Goal: Navigation & Orientation: Find specific page/section

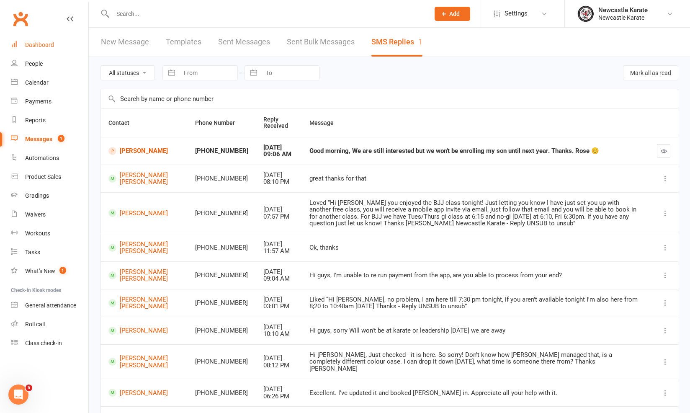
click at [66, 39] on link "Dashboard" at bounding box center [49, 45] width 77 height 19
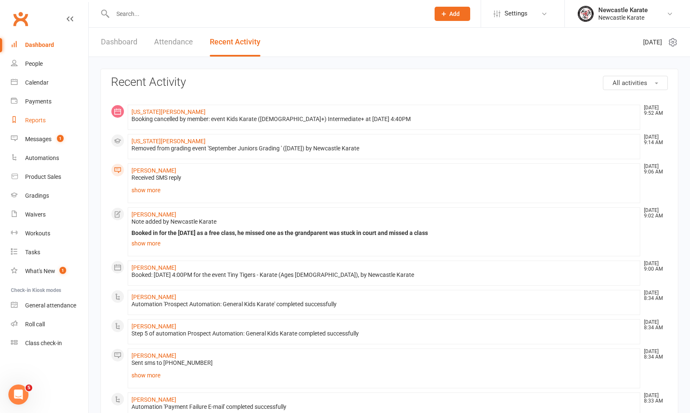
click at [53, 112] on link "Reports" at bounding box center [49, 120] width 77 height 19
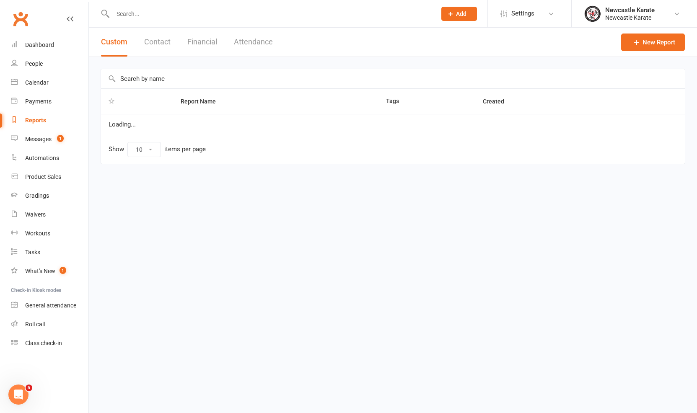
select select "25"
click at [214, 43] on button "Financial" at bounding box center [202, 42] width 30 height 29
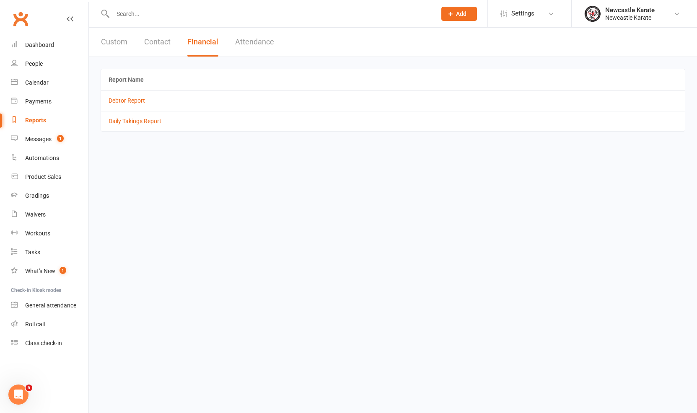
click at [129, 104] on td "Debtor Report" at bounding box center [393, 100] width 584 height 20
click at [142, 98] on link "Debtor Report" at bounding box center [126, 100] width 36 height 7
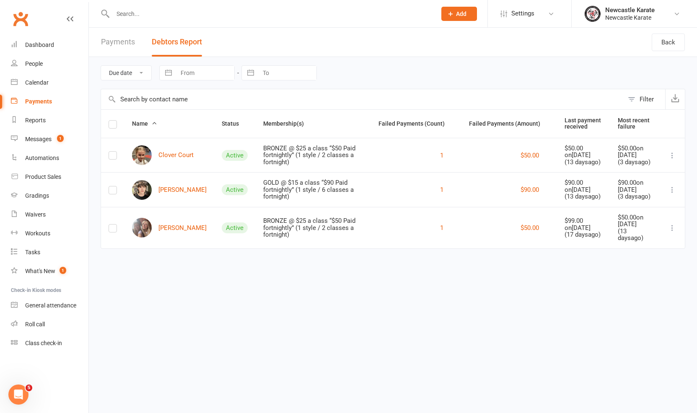
drag, startPoint x: 49, startPoint y: 56, endPoint x: 55, endPoint y: 52, distance: 7.3
click at [52, 54] on link "People" at bounding box center [49, 63] width 77 height 19
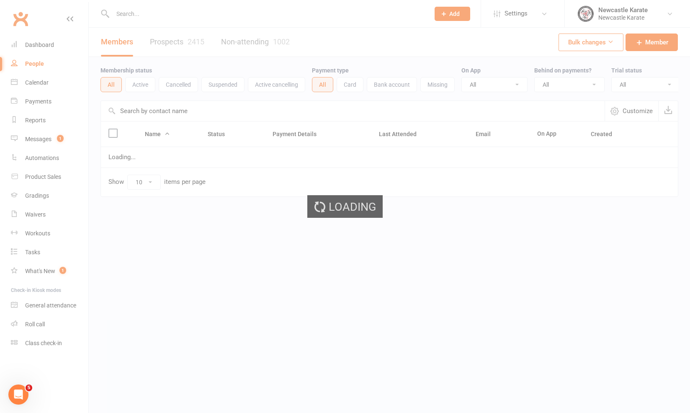
click at [59, 45] on link "Dashboard" at bounding box center [49, 45] width 77 height 19
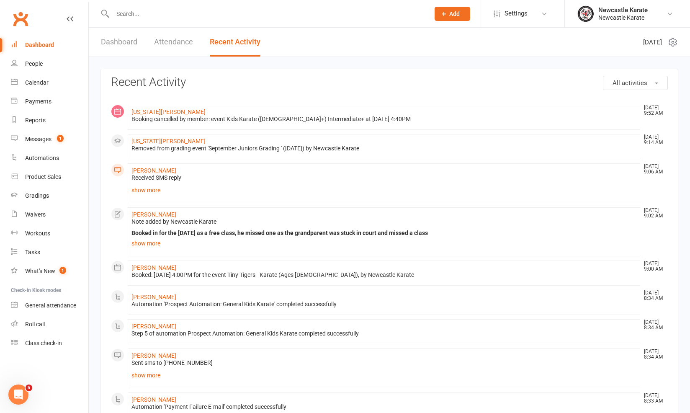
click at [134, 52] on link "Dashboard" at bounding box center [119, 42] width 36 height 29
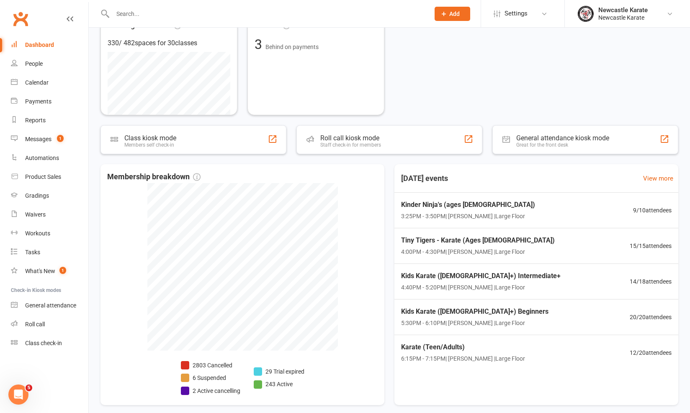
scroll to position [206, 0]
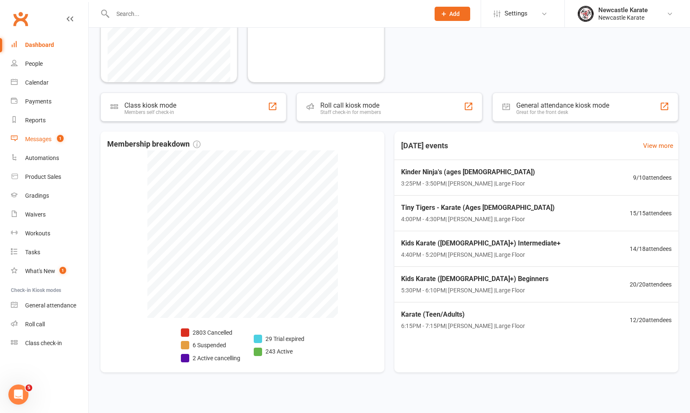
click at [46, 139] on div "Messages" at bounding box center [38, 139] width 26 height 7
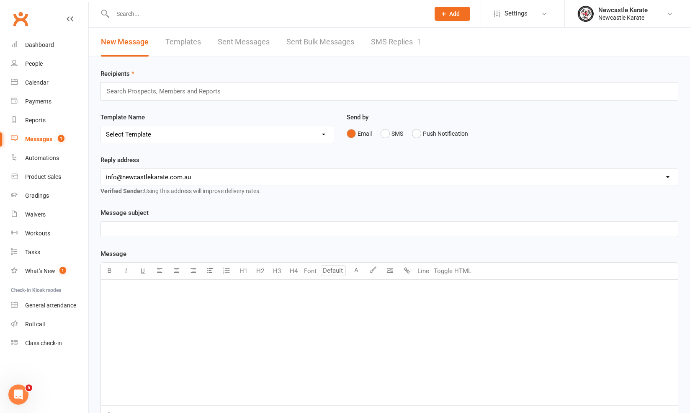
click at [381, 43] on link "SMS Replies 1" at bounding box center [396, 42] width 50 height 29
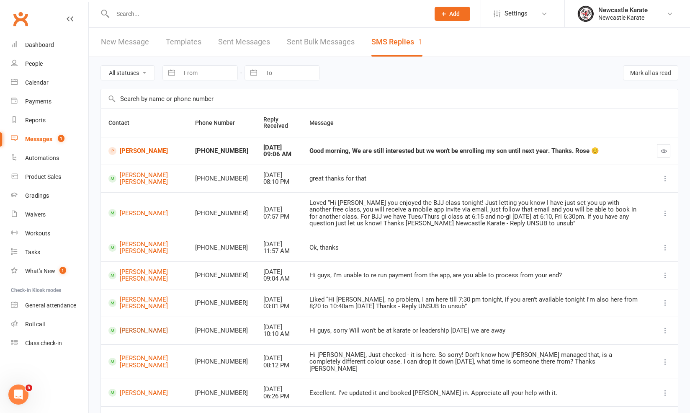
scroll to position [78, 0]
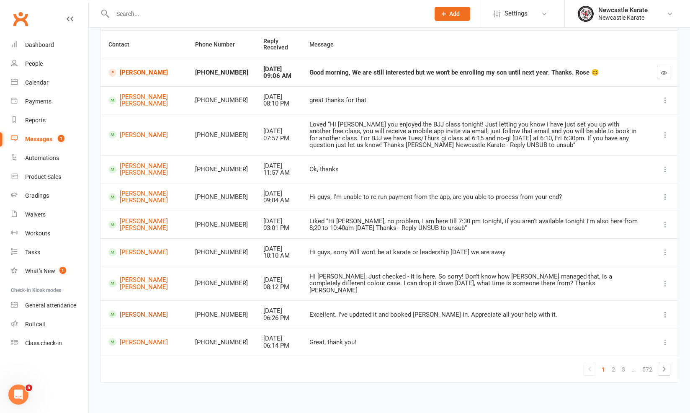
click at [130, 310] on link "[PERSON_NAME]" at bounding box center [144, 314] width 72 height 8
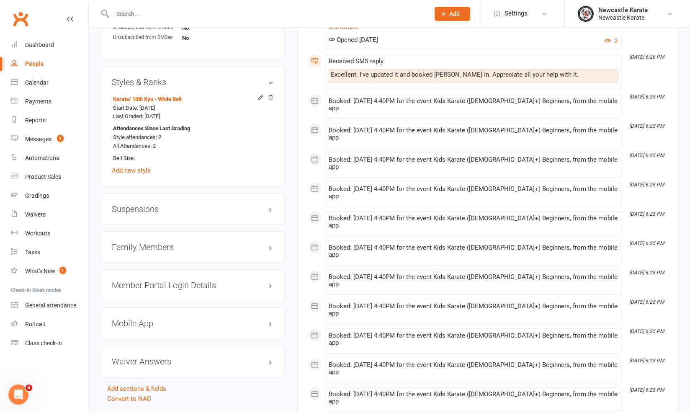
scroll to position [666, 0]
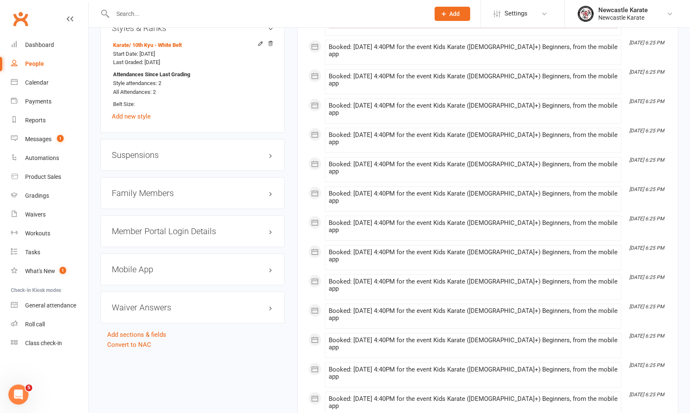
click at [181, 193] on h3 "Family Members" at bounding box center [193, 193] width 162 height 9
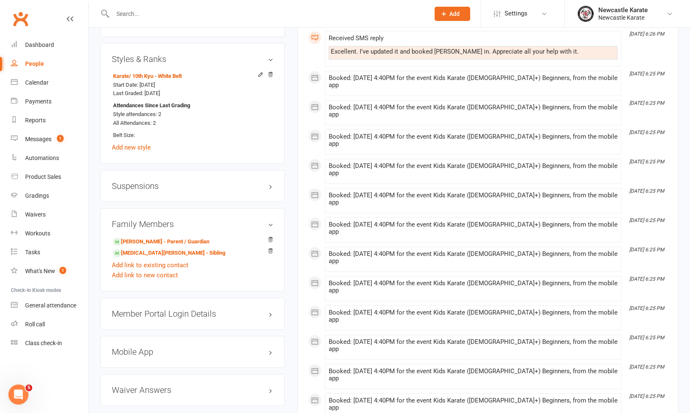
scroll to position [633, 0]
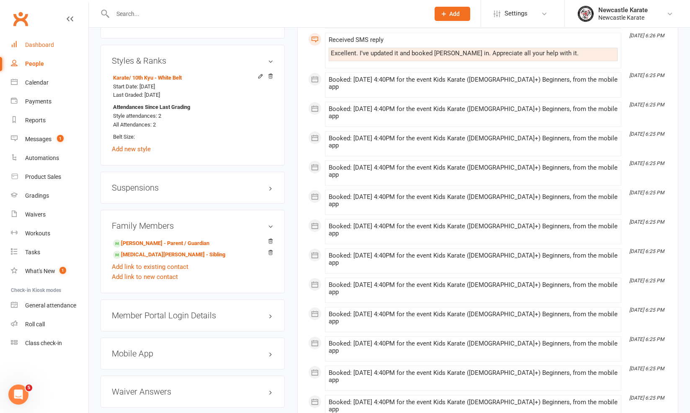
click at [23, 40] on link "Dashboard" at bounding box center [49, 45] width 77 height 19
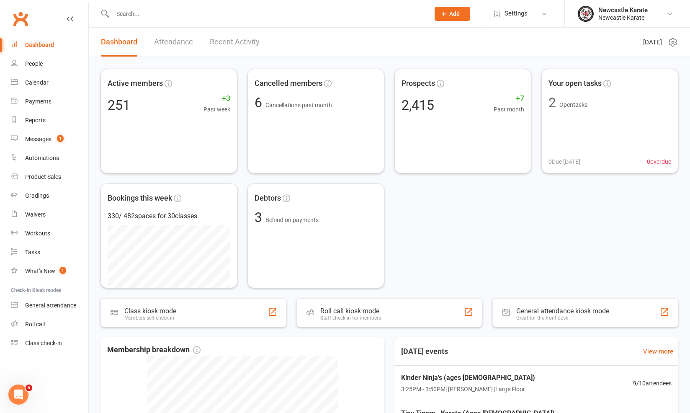
click at [222, 46] on link "Recent Activity" at bounding box center [235, 42] width 50 height 29
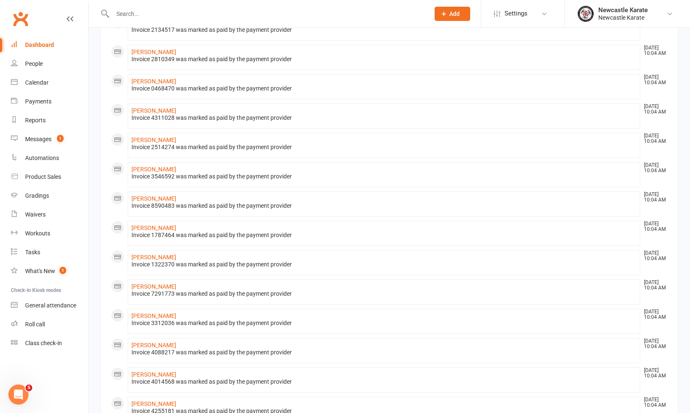
scroll to position [326, 0]
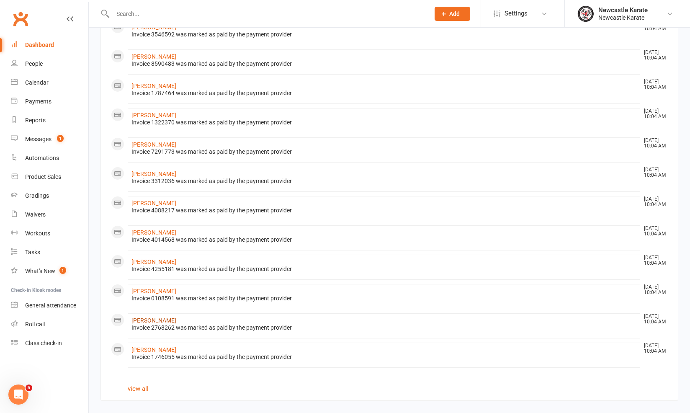
click at [148, 317] on link "Sophie Conway" at bounding box center [154, 320] width 45 height 7
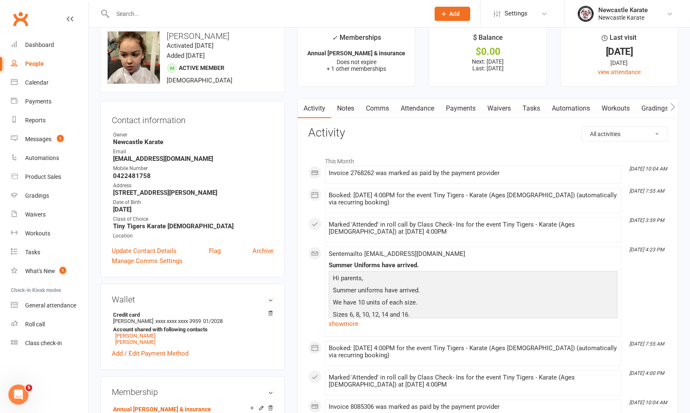
scroll to position [17, 0]
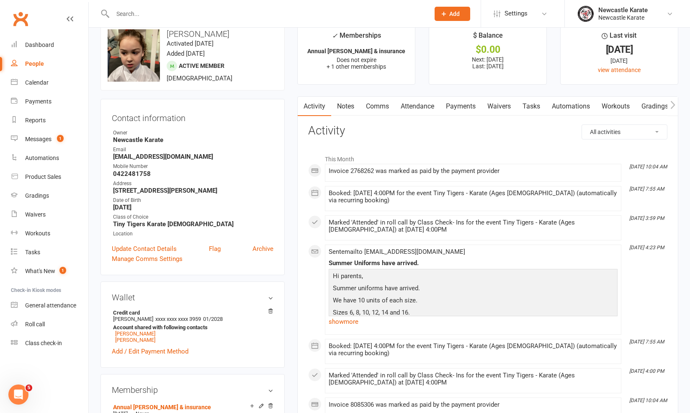
click at [451, 103] on link "Payments" at bounding box center [460, 106] width 41 height 19
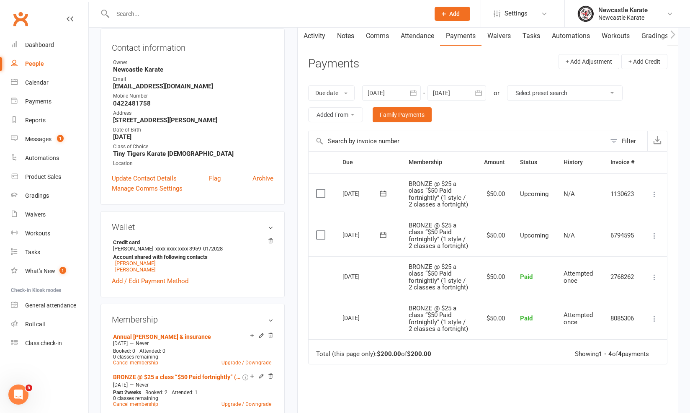
scroll to position [11, 0]
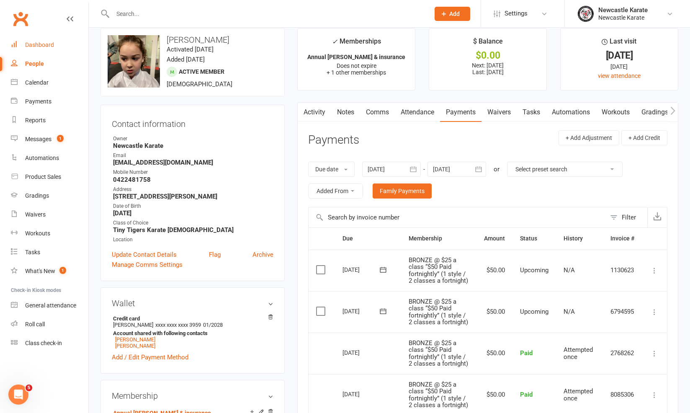
click at [47, 40] on link "Dashboard" at bounding box center [49, 45] width 77 height 19
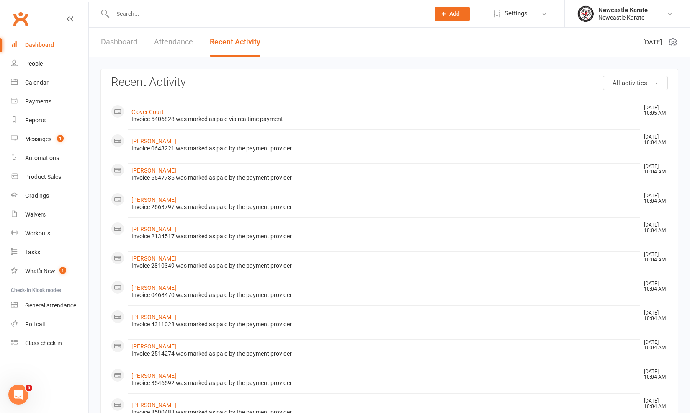
scroll to position [2, 0]
click at [142, 110] on link "Clover Court" at bounding box center [148, 110] width 32 height 7
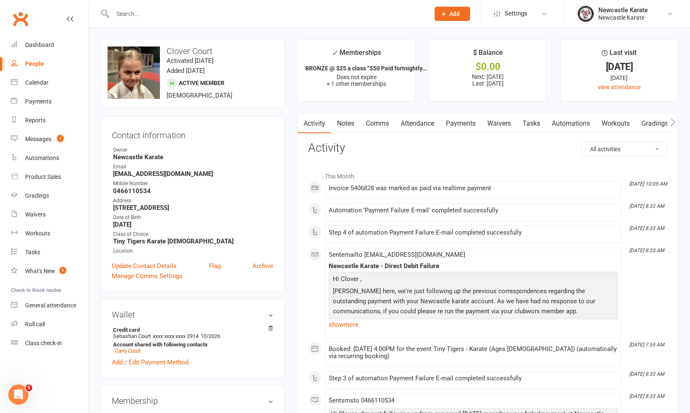
click at [451, 114] on link "Payments" at bounding box center [460, 123] width 41 height 19
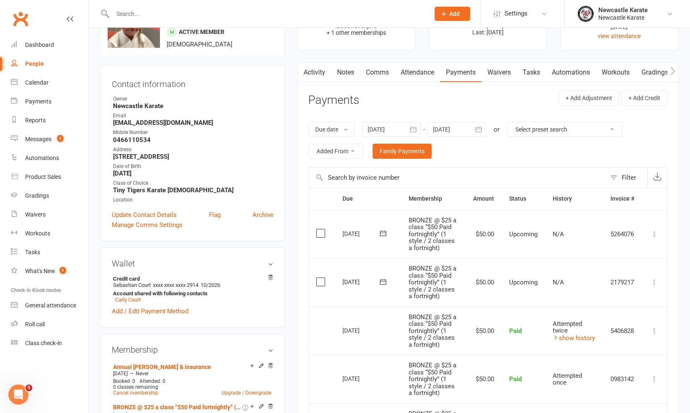
scroll to position [84, 0]
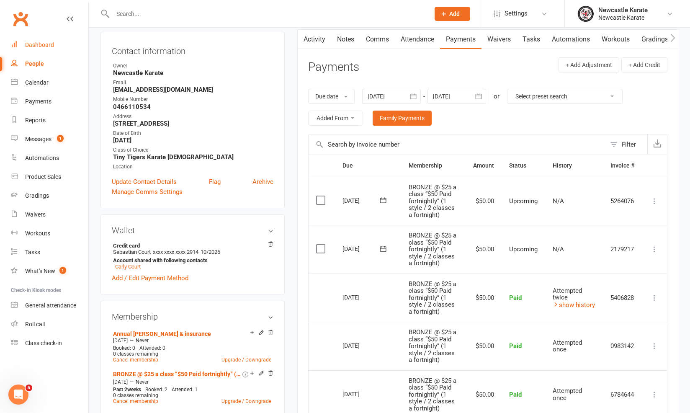
click at [54, 38] on link "Dashboard" at bounding box center [49, 45] width 77 height 19
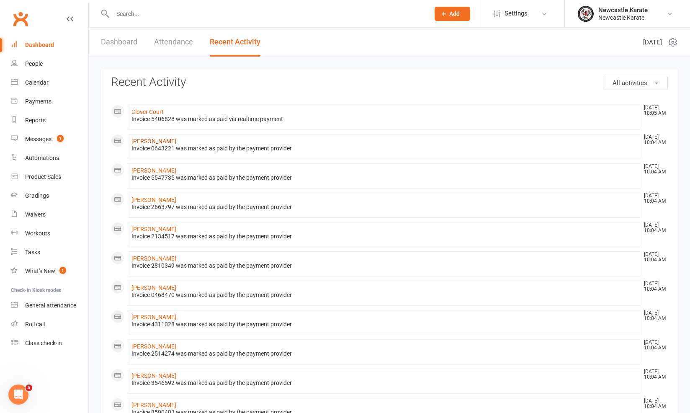
click at [153, 142] on link "Stuart Hector" at bounding box center [154, 141] width 45 height 7
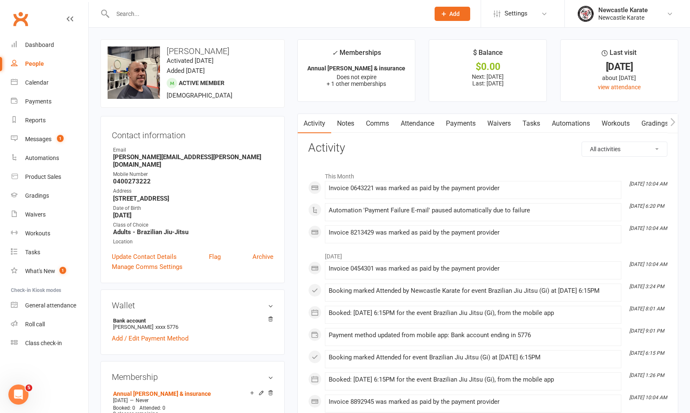
click at [455, 117] on link "Payments" at bounding box center [460, 123] width 41 height 19
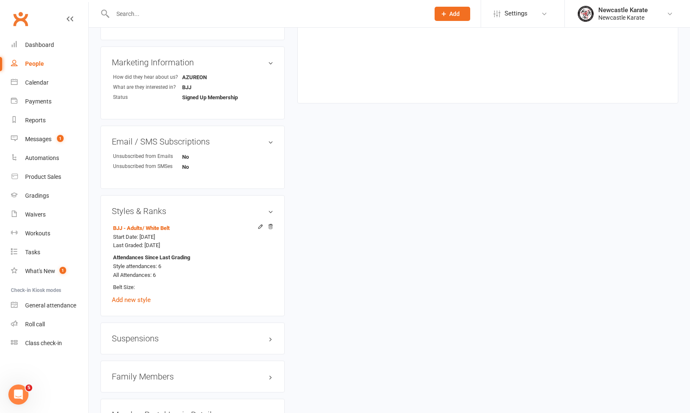
scroll to position [578, 0]
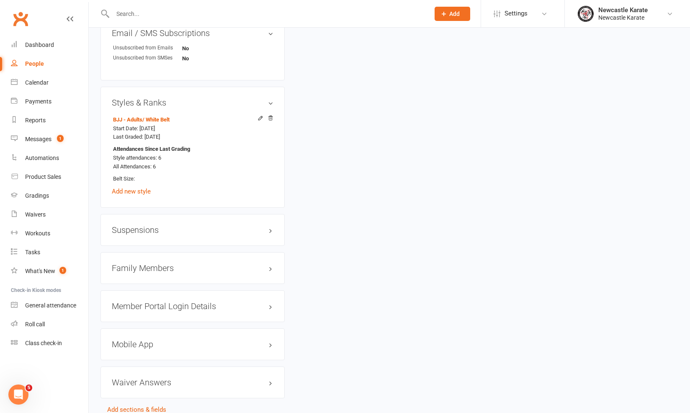
click at [179, 266] on div "Family Members" at bounding box center [193, 268] width 184 height 32
click at [187, 263] on h3 "Family Members" at bounding box center [193, 267] width 162 height 9
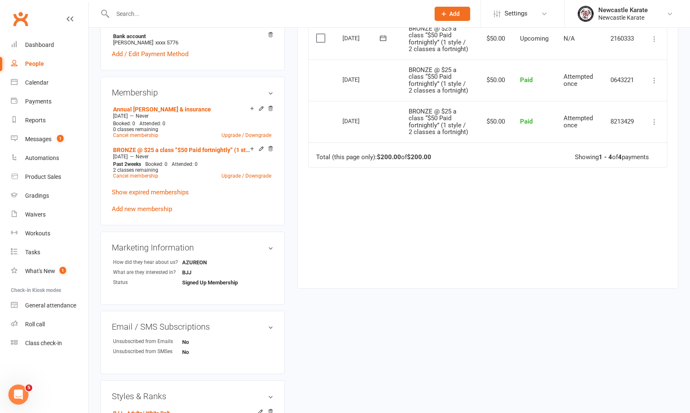
scroll to position [0, 0]
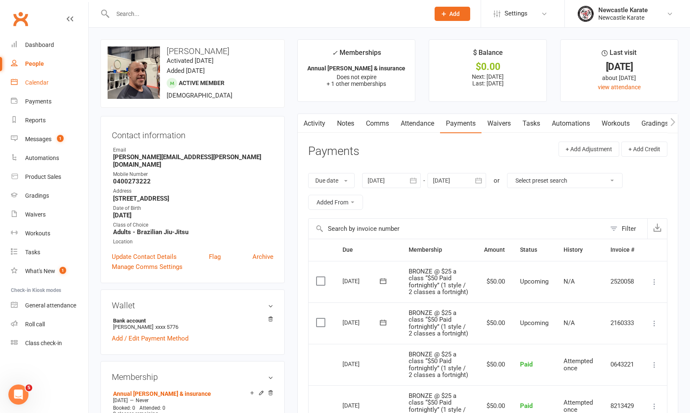
click at [35, 75] on link "Calendar" at bounding box center [49, 82] width 77 height 19
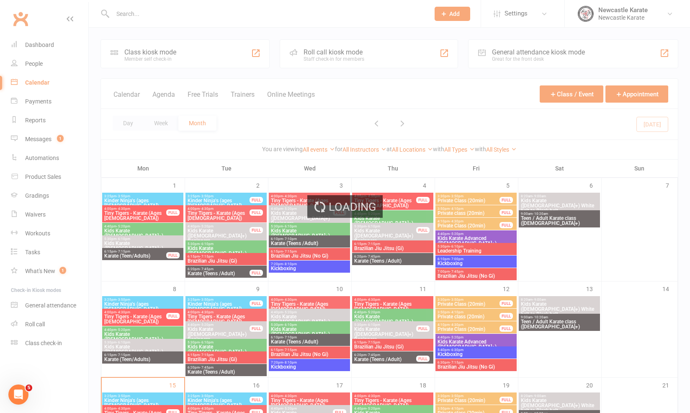
scroll to position [118, 0]
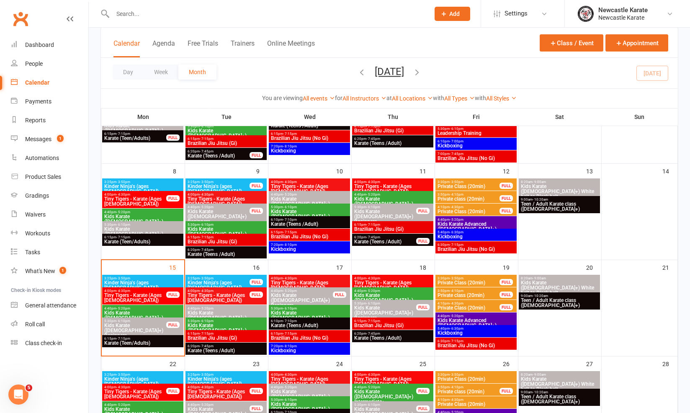
click at [401, 327] on span "Brazilian Jiu Jitsu (Gi)" at bounding box center [393, 325] width 78 height 5
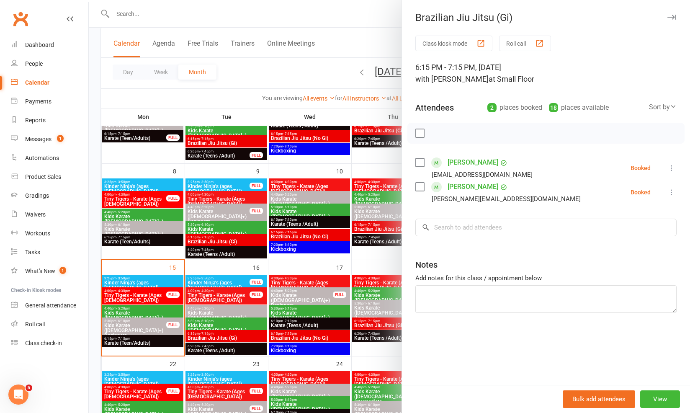
click at [476, 163] on link "Allan Breytenbach" at bounding box center [473, 162] width 51 height 13
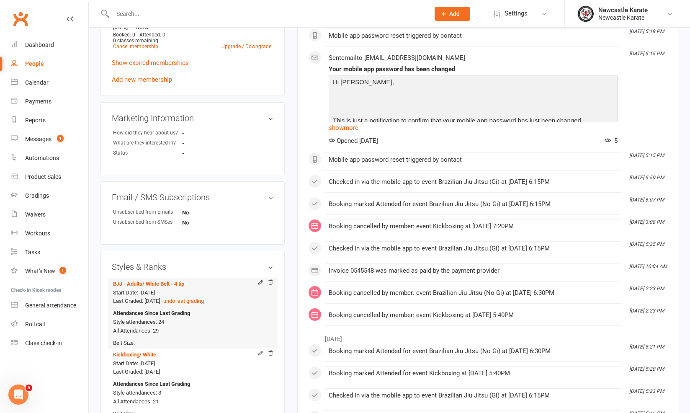
scroll to position [571, 0]
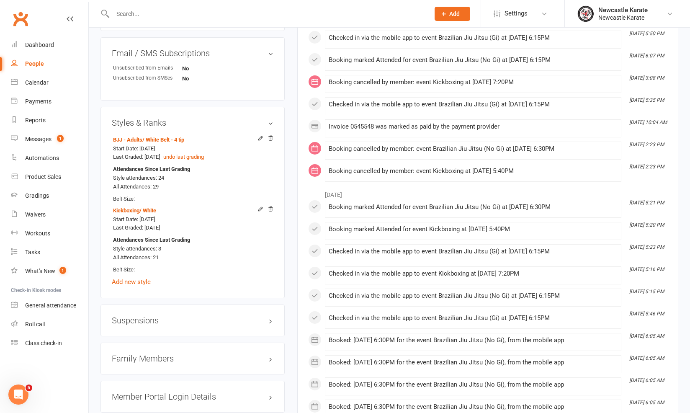
drag, startPoint x: 131, startPoint y: 350, endPoint x: 128, endPoint y: 359, distance: 9.8
click at [130, 354] on div "Family Members" at bounding box center [193, 359] width 184 height 32
click at [128, 359] on h3 "Family Members" at bounding box center [193, 358] width 162 height 9
click at [132, 380] on link "Shaelyn Breytenbach - Child" at bounding box center [146, 376] width 66 height 9
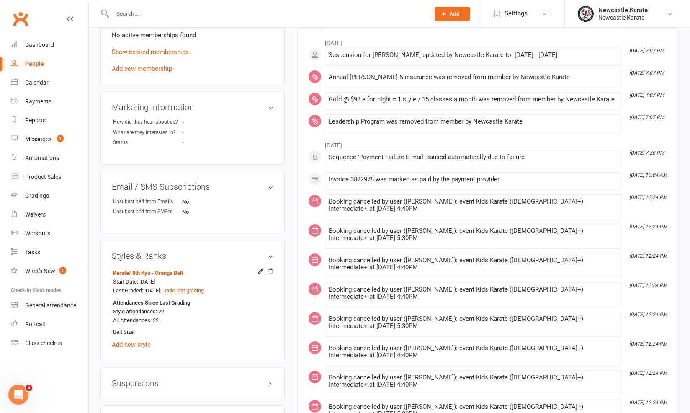
scroll to position [668, 0]
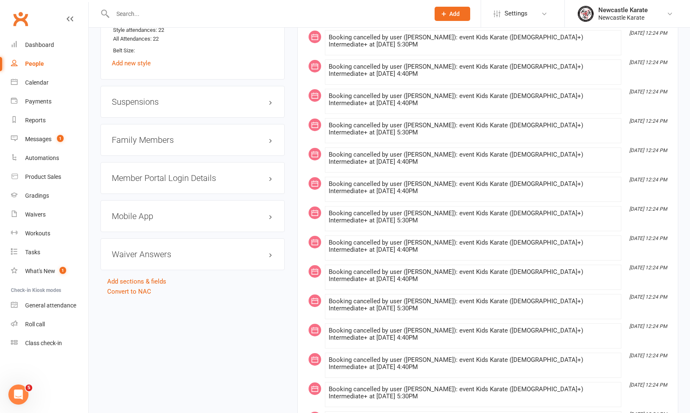
click at [170, 144] on h3 "Family Members" at bounding box center [193, 139] width 162 height 9
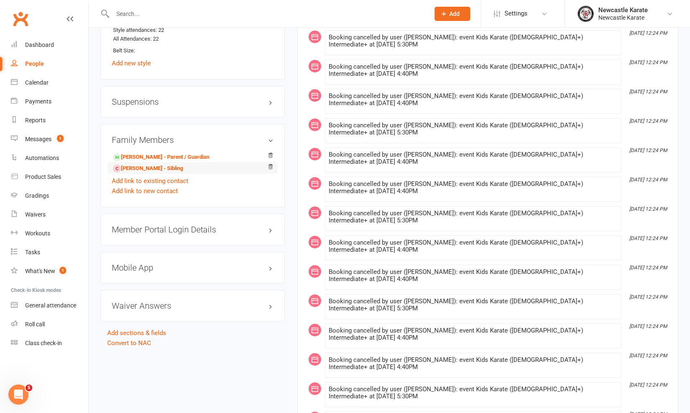
click at [153, 168] on li "Max Breytenbach - Sibling" at bounding box center [193, 168] width 162 height 12
click at [153, 170] on link "Max Breytenbach - Sibling" at bounding box center [148, 168] width 70 height 9
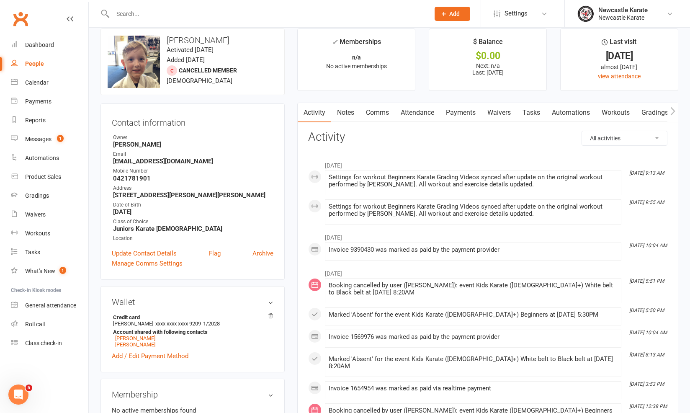
scroll to position [13, 0]
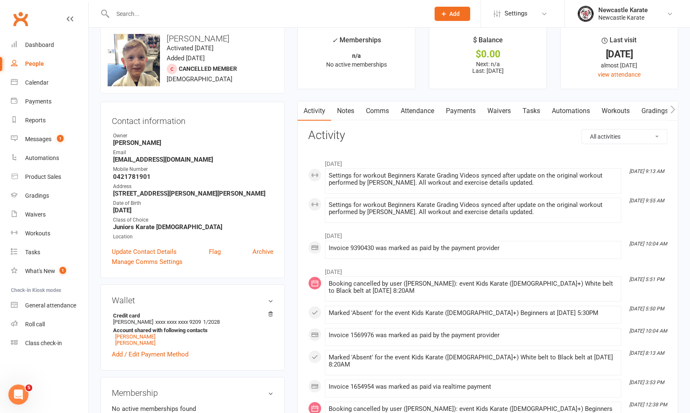
click at [423, 117] on link "Attendance" at bounding box center [417, 110] width 45 height 19
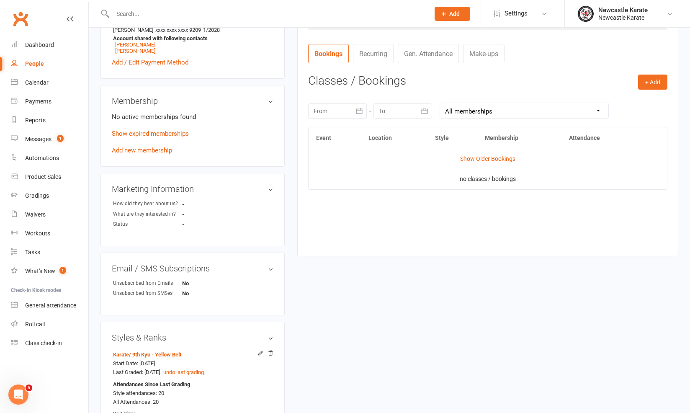
scroll to position [589, 0]
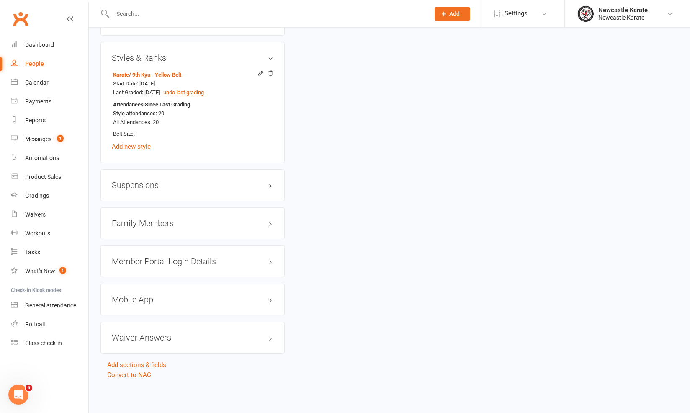
click at [184, 227] on h3 "Family Members" at bounding box center [193, 223] width 162 height 9
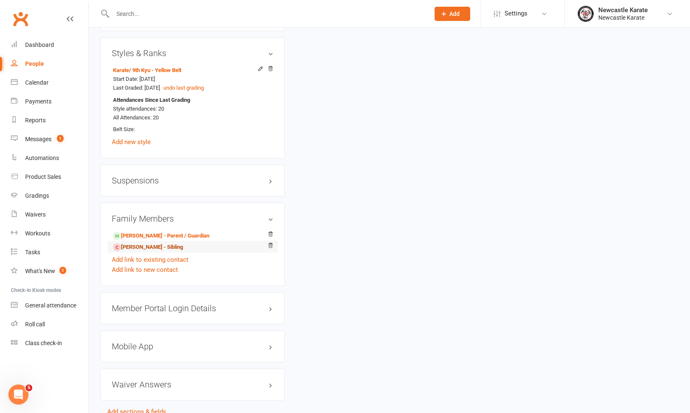
click at [157, 252] on link "Shaelyn Breytenbach - Sibling" at bounding box center [148, 247] width 70 height 9
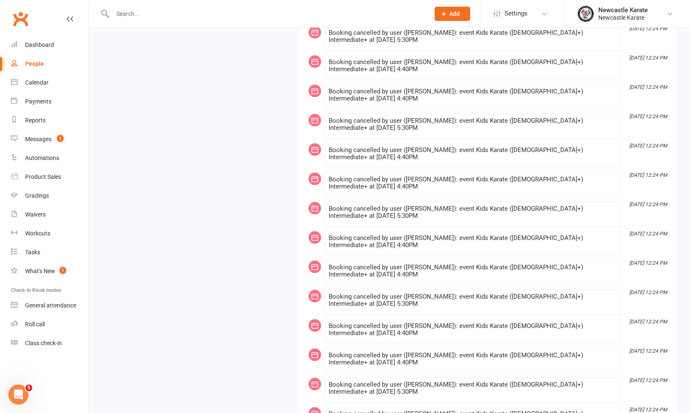
scroll to position [1458, 0]
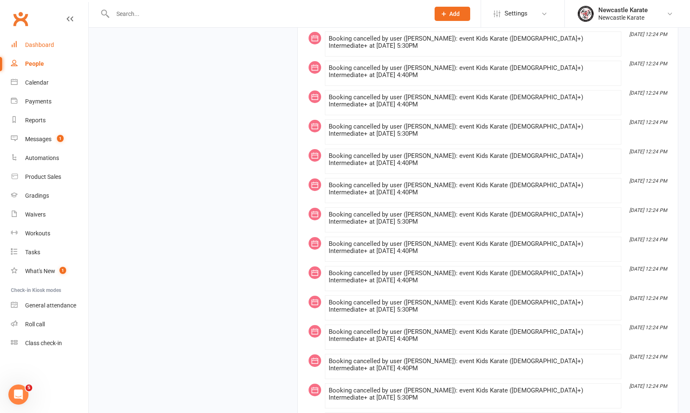
click at [38, 43] on div "Dashboard" at bounding box center [39, 44] width 29 height 7
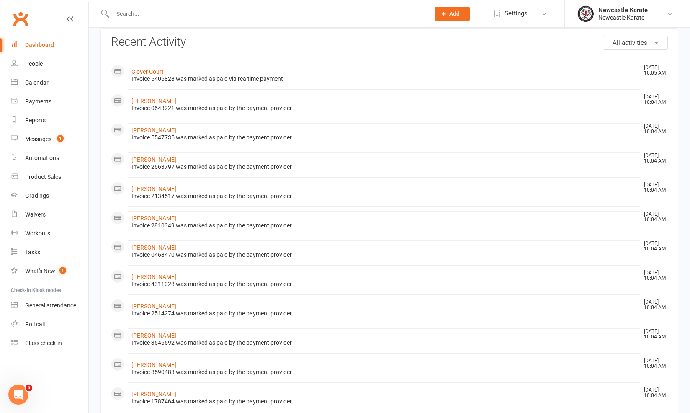
scroll to position [35, 0]
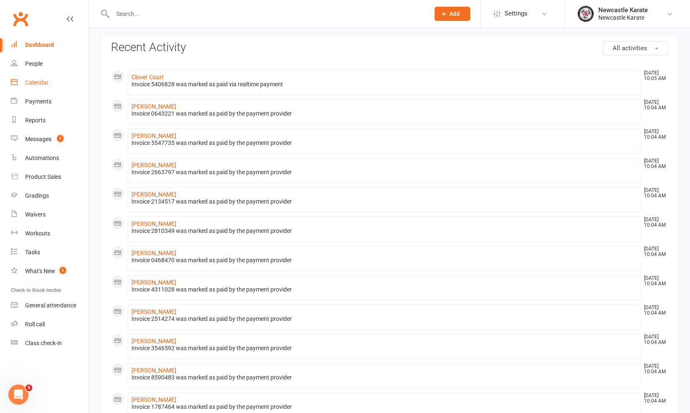
click at [27, 79] on link "Calendar" at bounding box center [49, 82] width 77 height 19
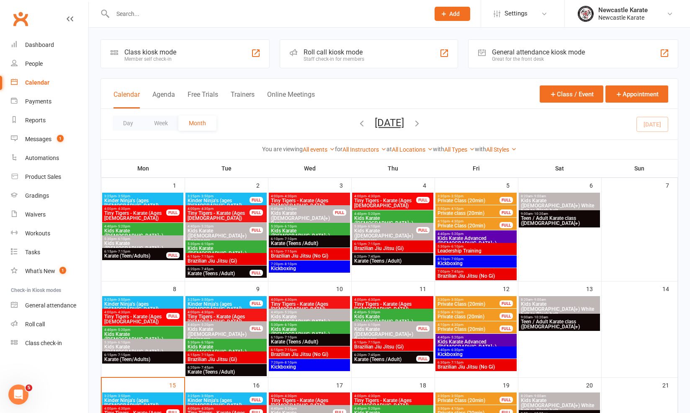
scroll to position [60, 0]
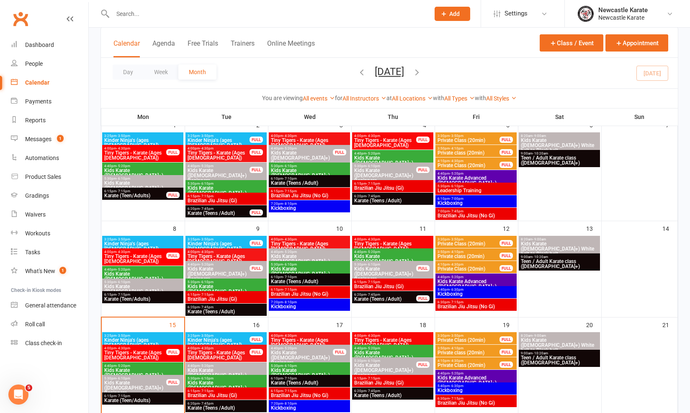
click at [489, 406] on span "Brazilian Jiu Jitsu (No Gi)" at bounding box center [476, 402] width 78 height 5
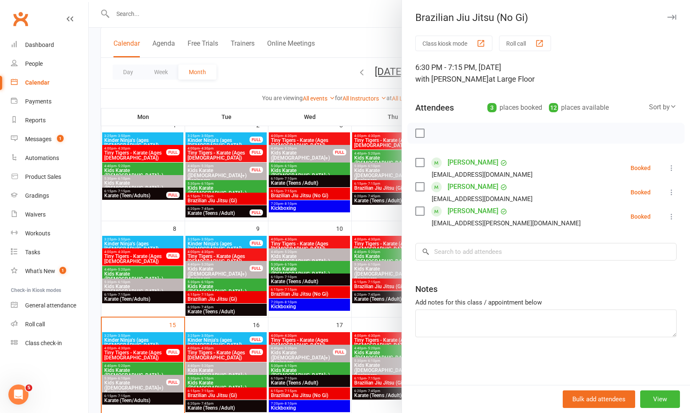
click at [296, 346] on div at bounding box center [390, 206] width 602 height 413
